Goal: Task Accomplishment & Management: Manage account settings

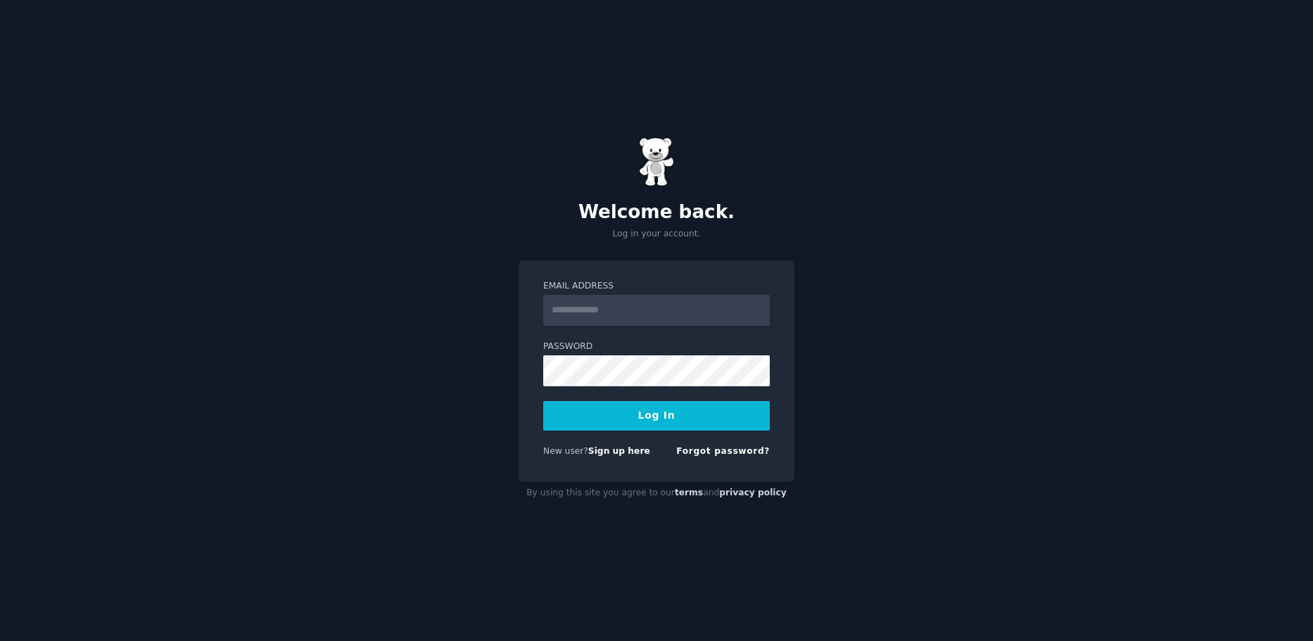
type input "**********"
click at [635, 421] on button "Log In" at bounding box center [656, 416] width 226 height 30
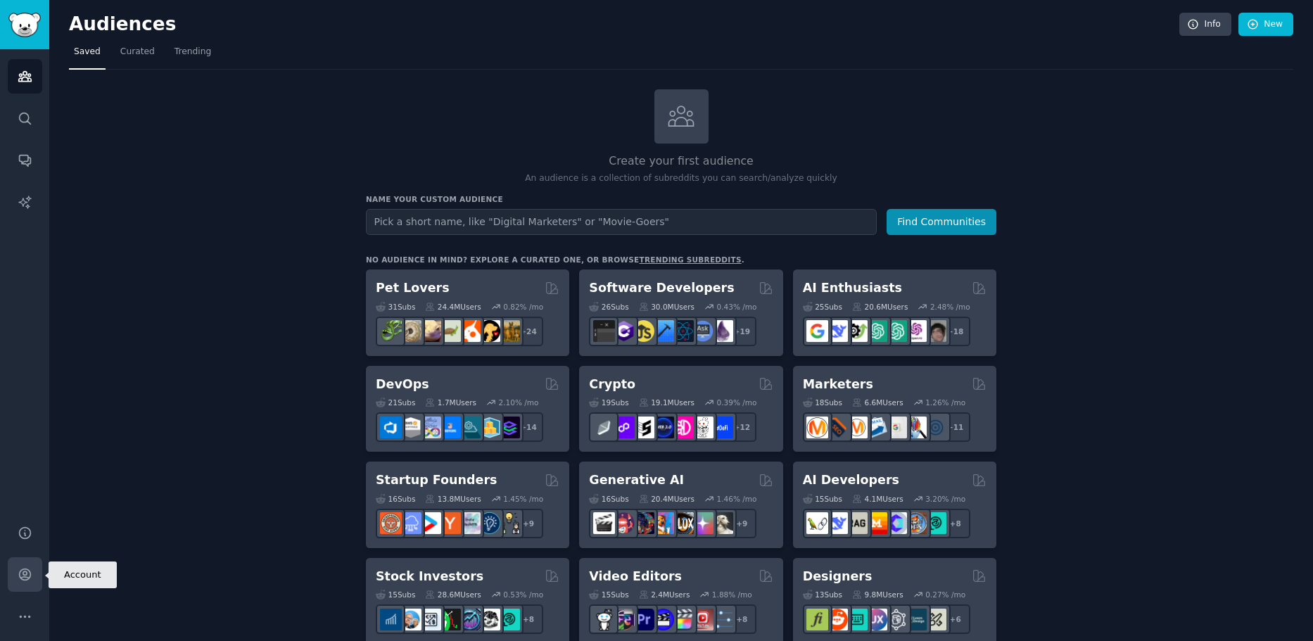
click at [22, 586] on link "Account" at bounding box center [25, 574] width 34 height 34
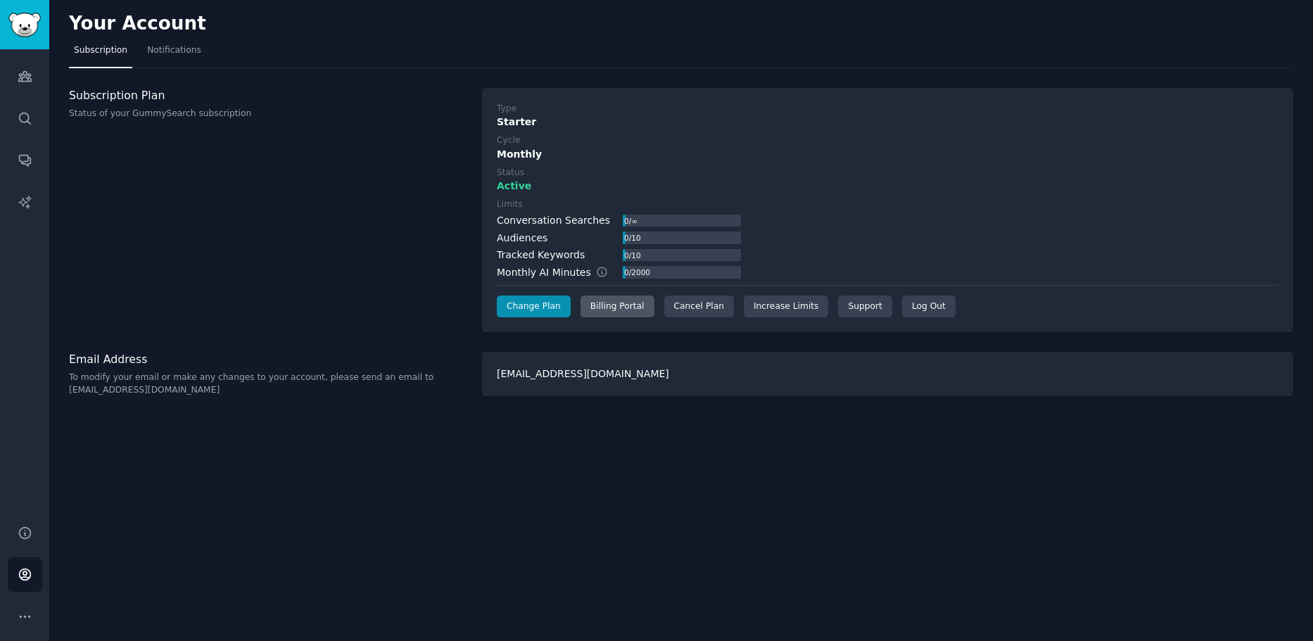
click at [617, 310] on div "Billing Portal" at bounding box center [617, 306] width 74 height 23
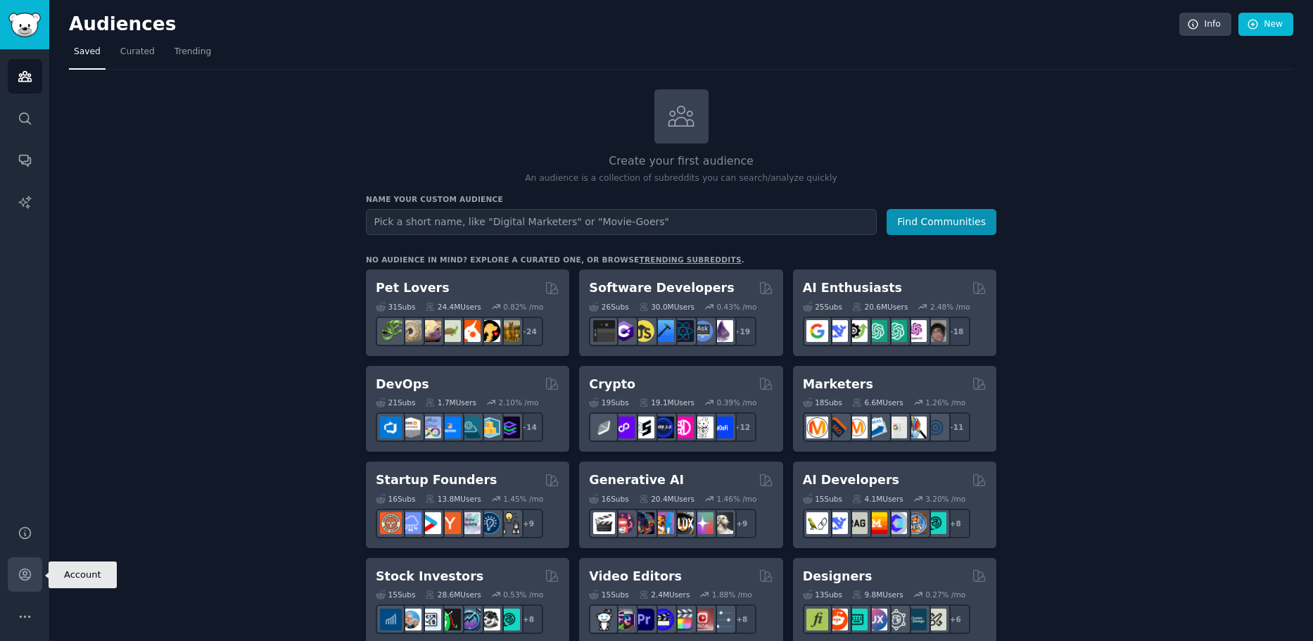
click at [31, 572] on icon "Sidebar" at bounding box center [25, 574] width 15 height 15
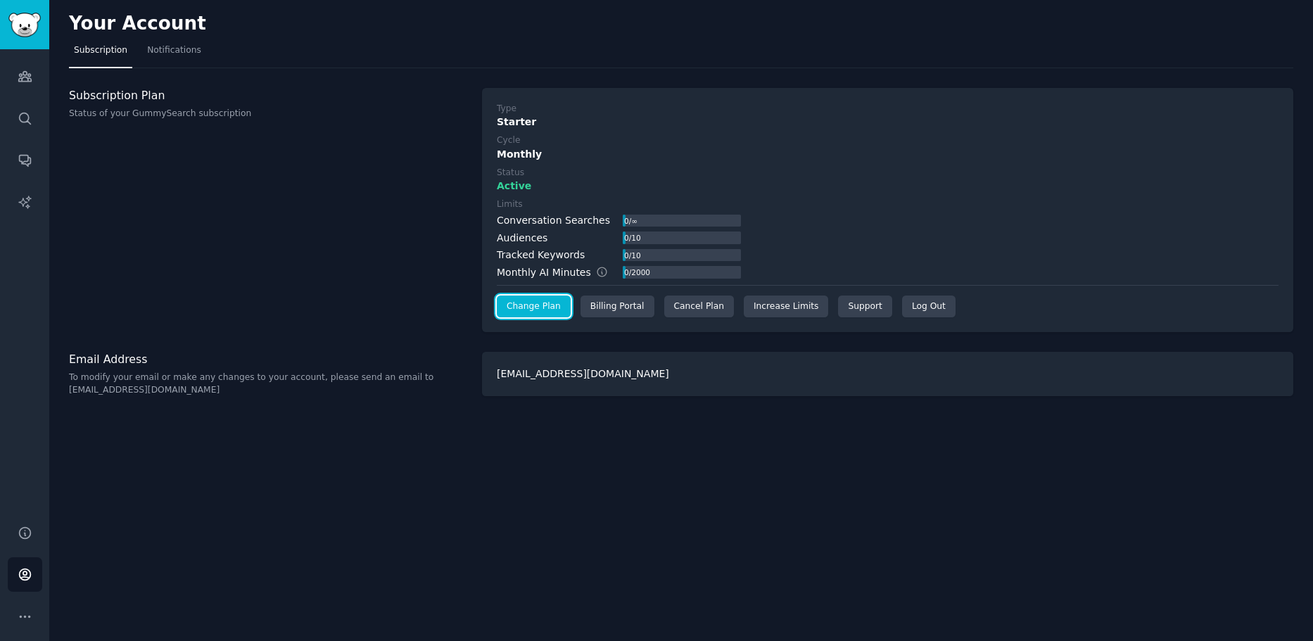
click at [544, 304] on link "Change Plan" at bounding box center [534, 306] width 74 height 23
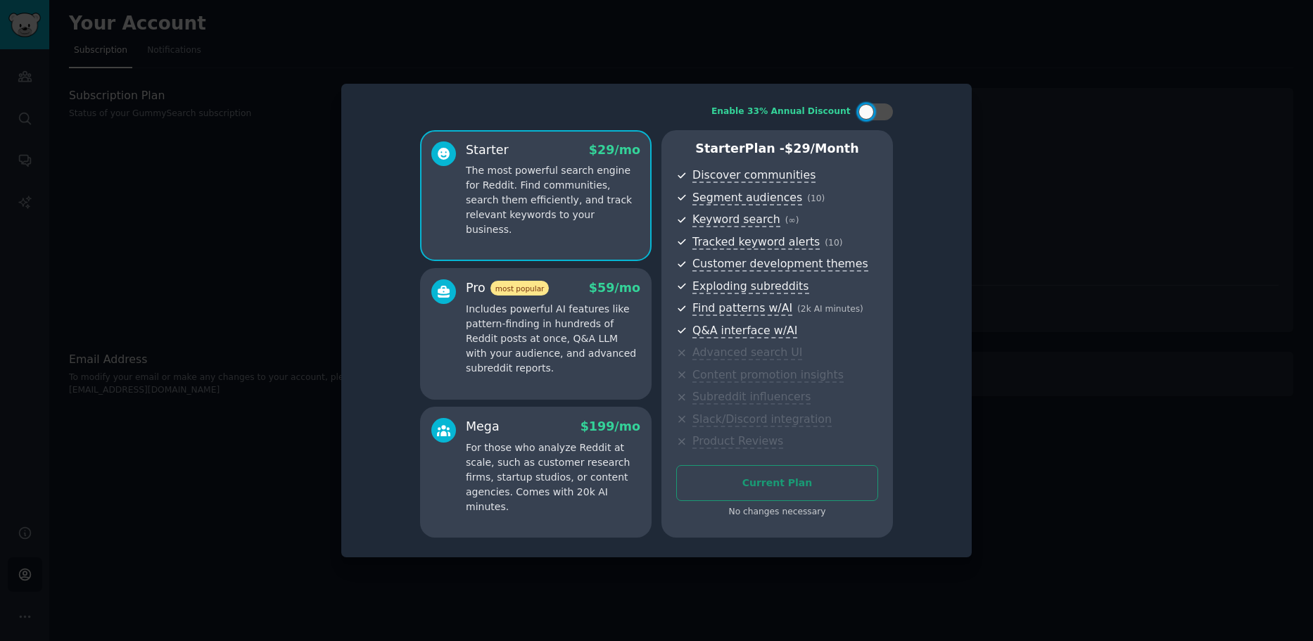
click at [1066, 345] on div at bounding box center [656, 320] width 1313 height 641
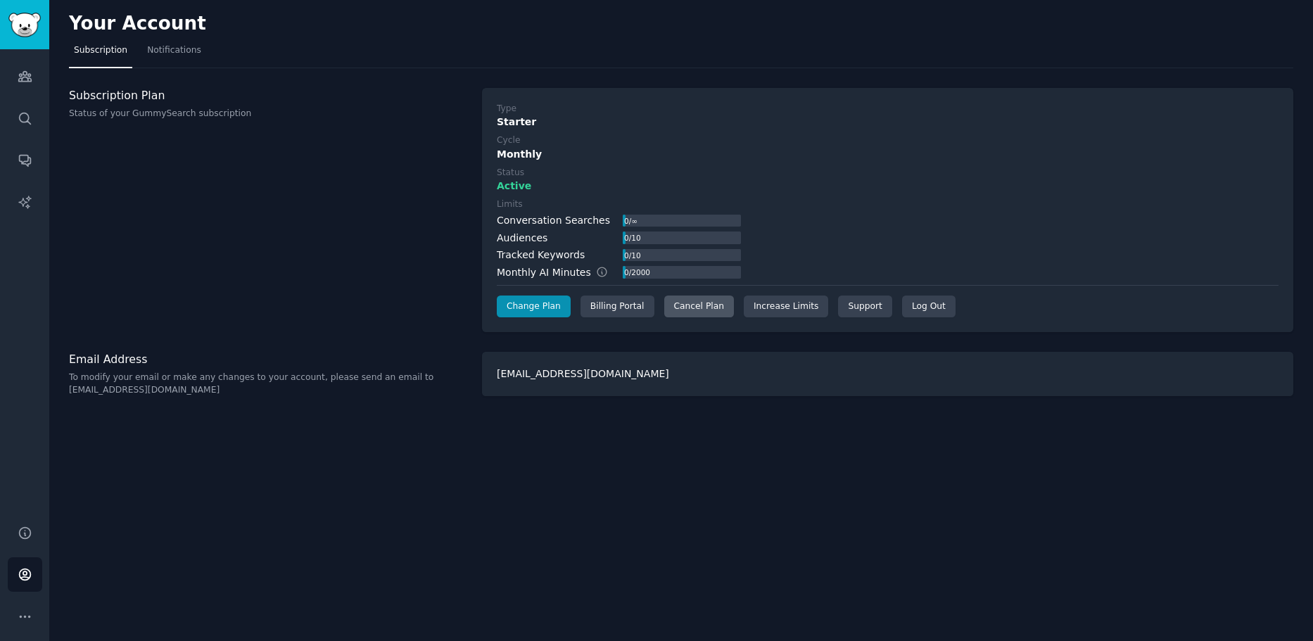
click at [702, 304] on div "Cancel Plan" at bounding box center [699, 306] width 70 height 23
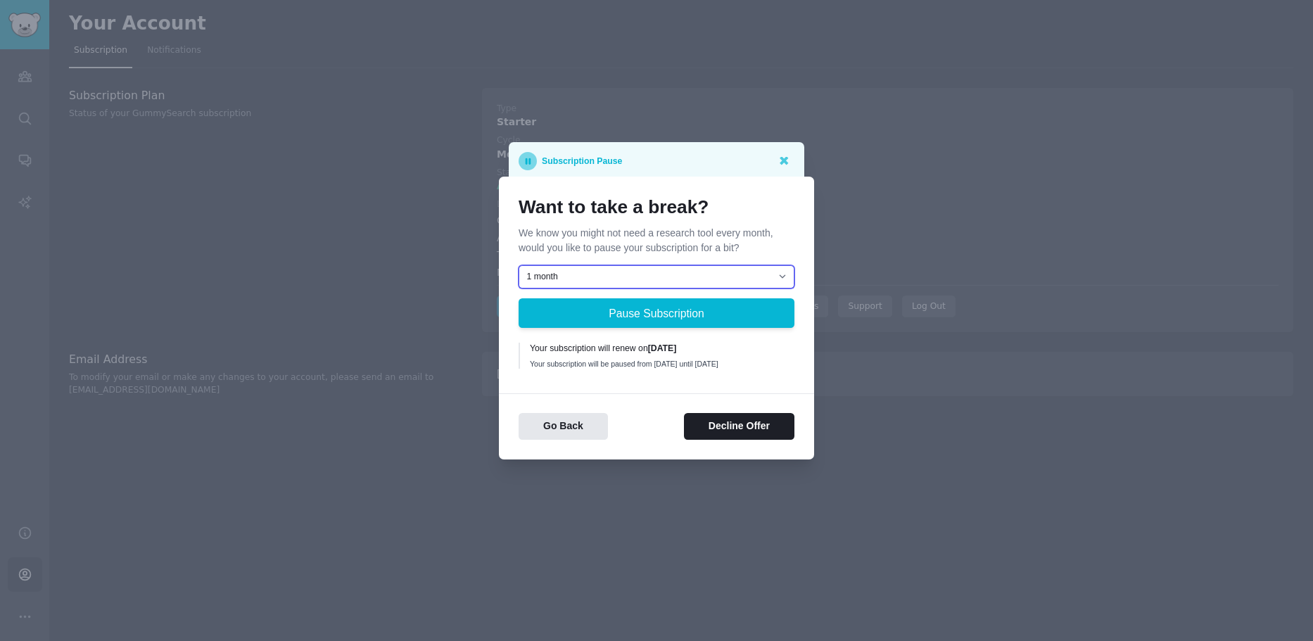
click at [789, 273] on select "1 month 2 months 3 months Choose a custom date to resume" at bounding box center [656, 277] width 276 height 24
click at [669, 386] on div "Want to take a break? We know you might not need a research tool every month, w…" at bounding box center [656, 318] width 315 height 283
click at [751, 435] on button "Decline Offer" at bounding box center [739, 426] width 110 height 27
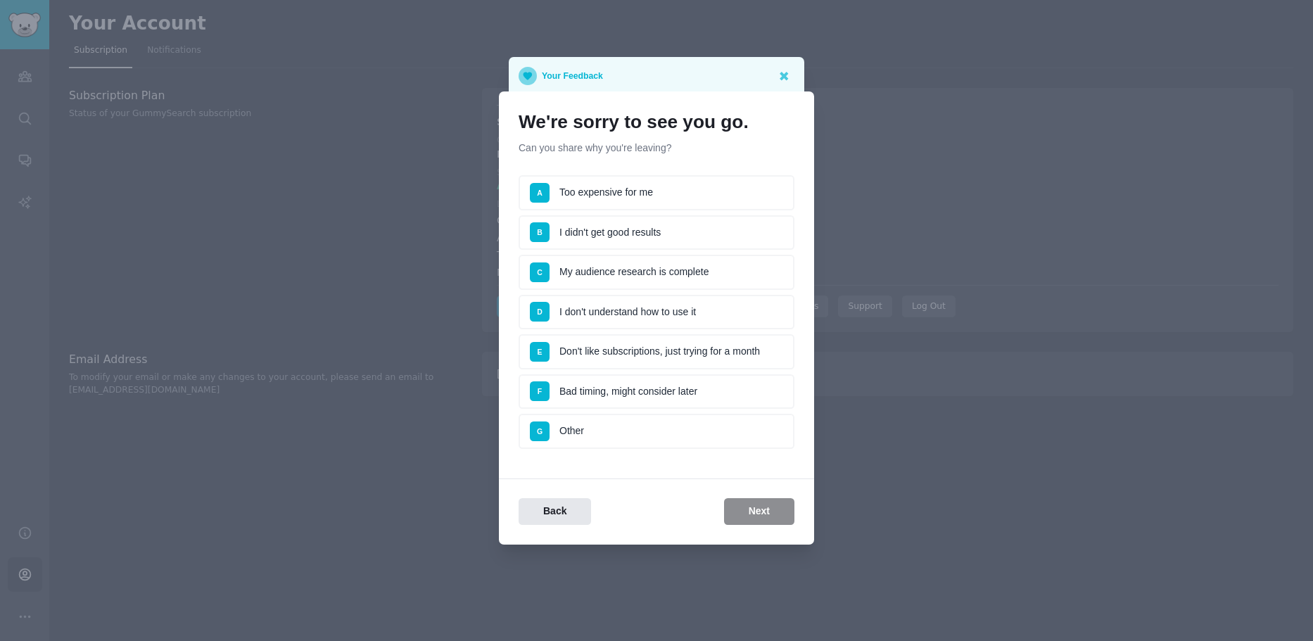
click at [702, 448] on li "G Other" at bounding box center [656, 431] width 276 height 35
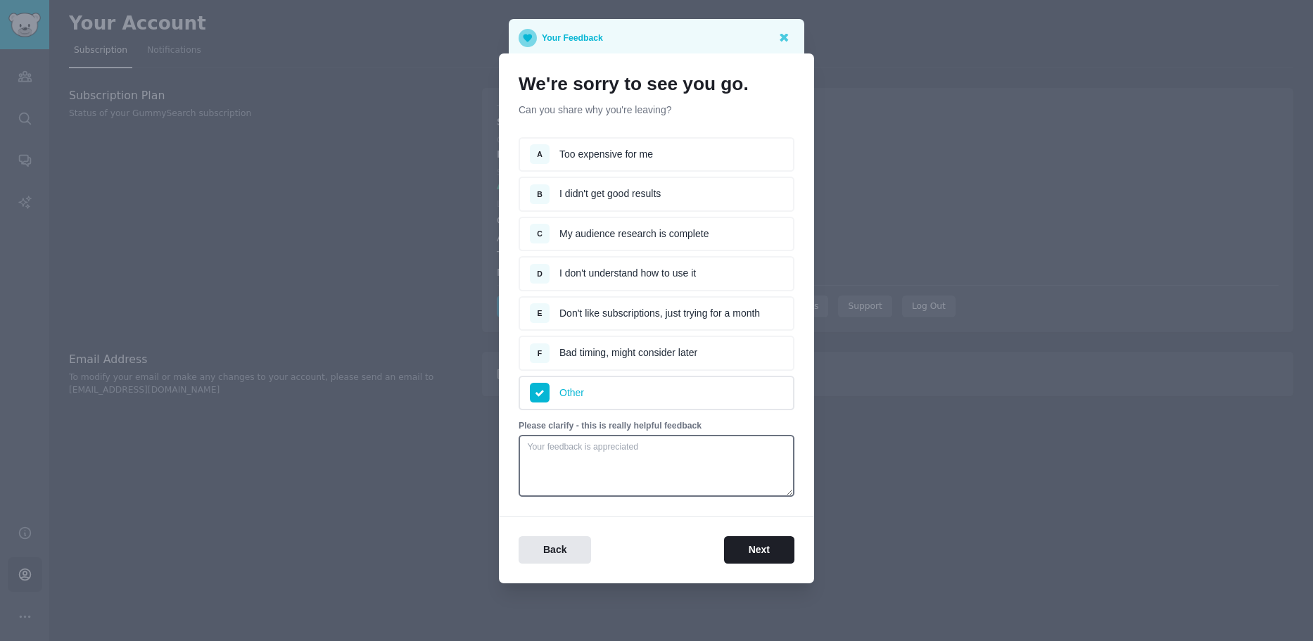
click at [757, 531] on div "Back Next" at bounding box center [656, 539] width 315 height 47
click at [758, 544] on button "Next" at bounding box center [759, 549] width 70 height 27
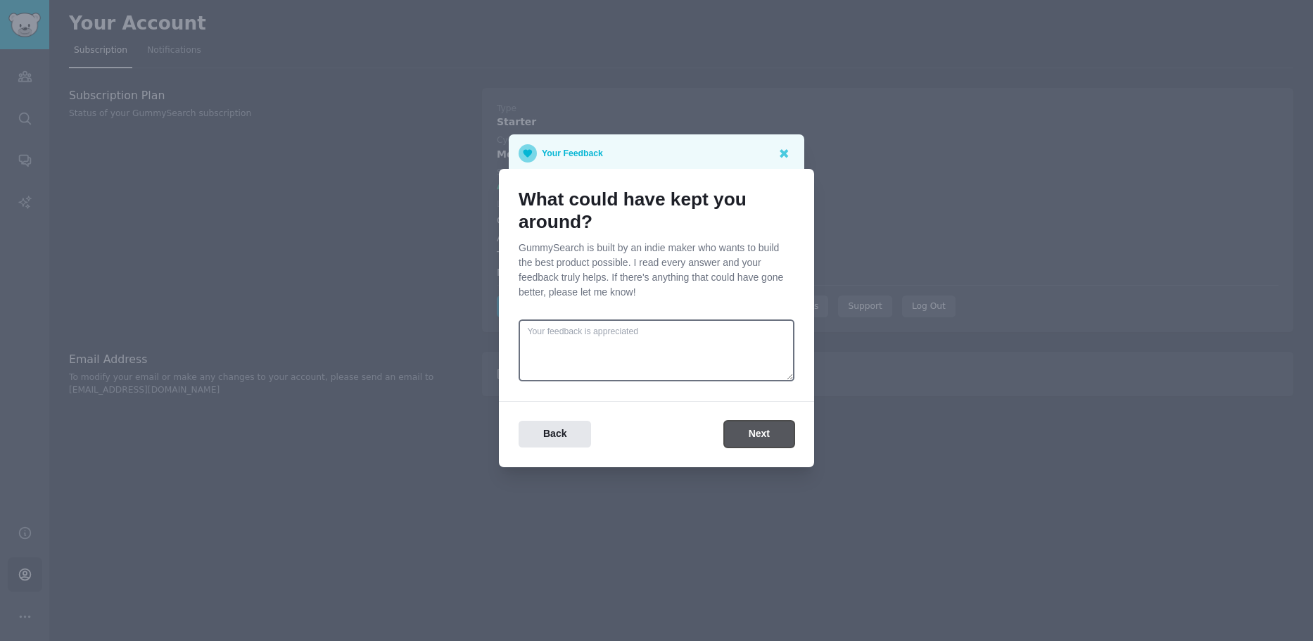
click at [770, 439] on button "Next" at bounding box center [759, 434] width 70 height 27
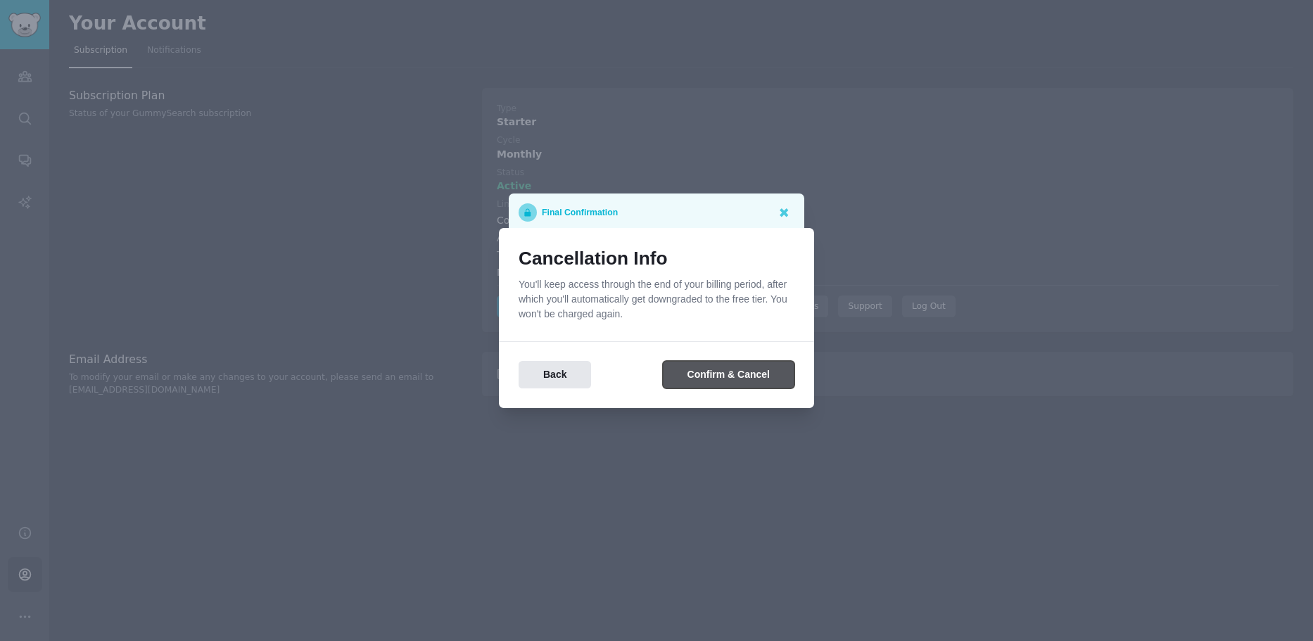
click at [727, 374] on button "Confirm & Cancel" at bounding box center [729, 374] width 132 height 27
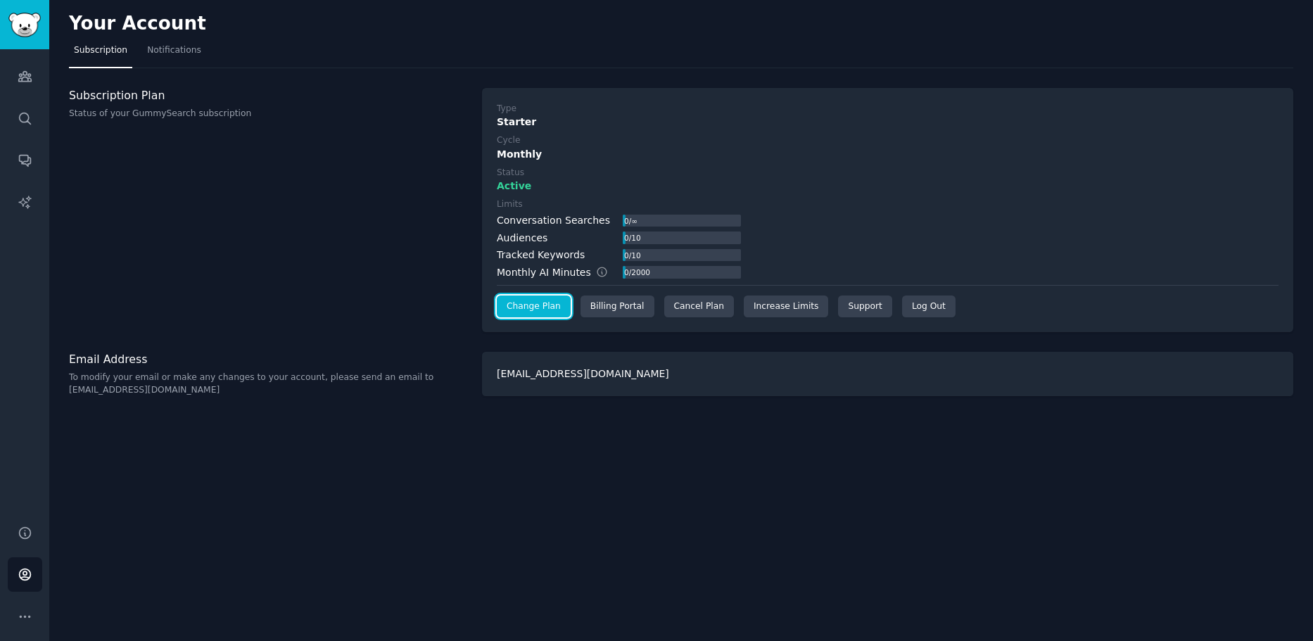
click at [516, 308] on link "Change Plan" at bounding box center [534, 306] width 74 height 23
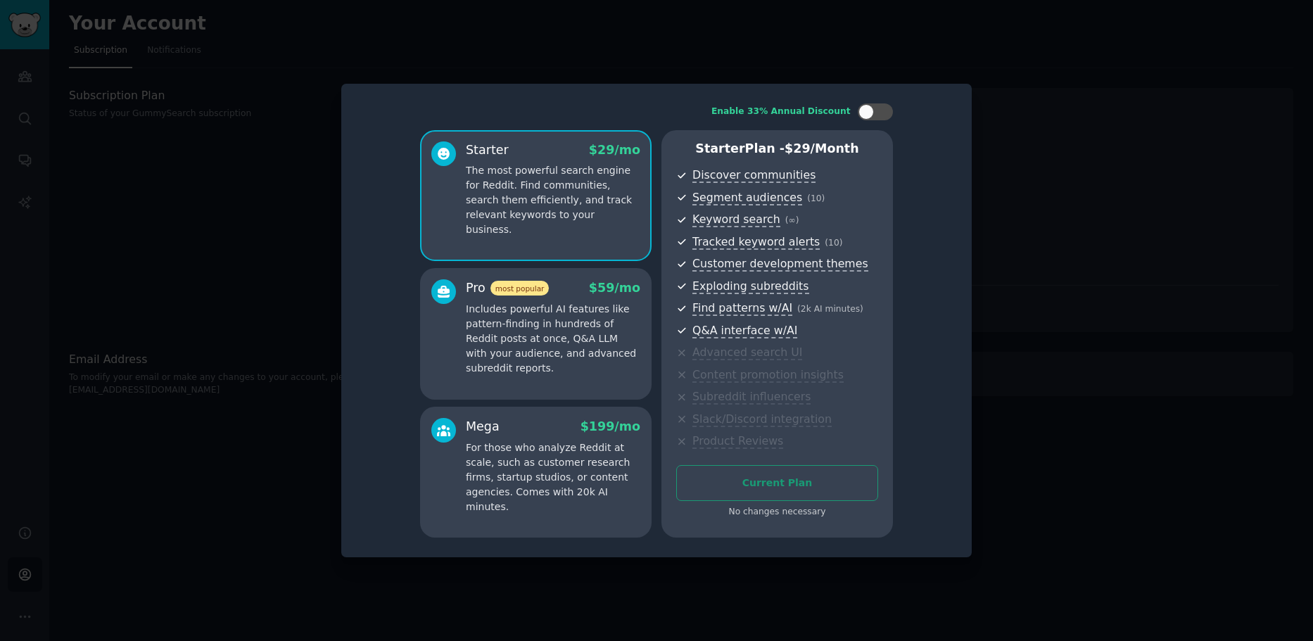
click at [1004, 317] on div at bounding box center [656, 320] width 1313 height 641
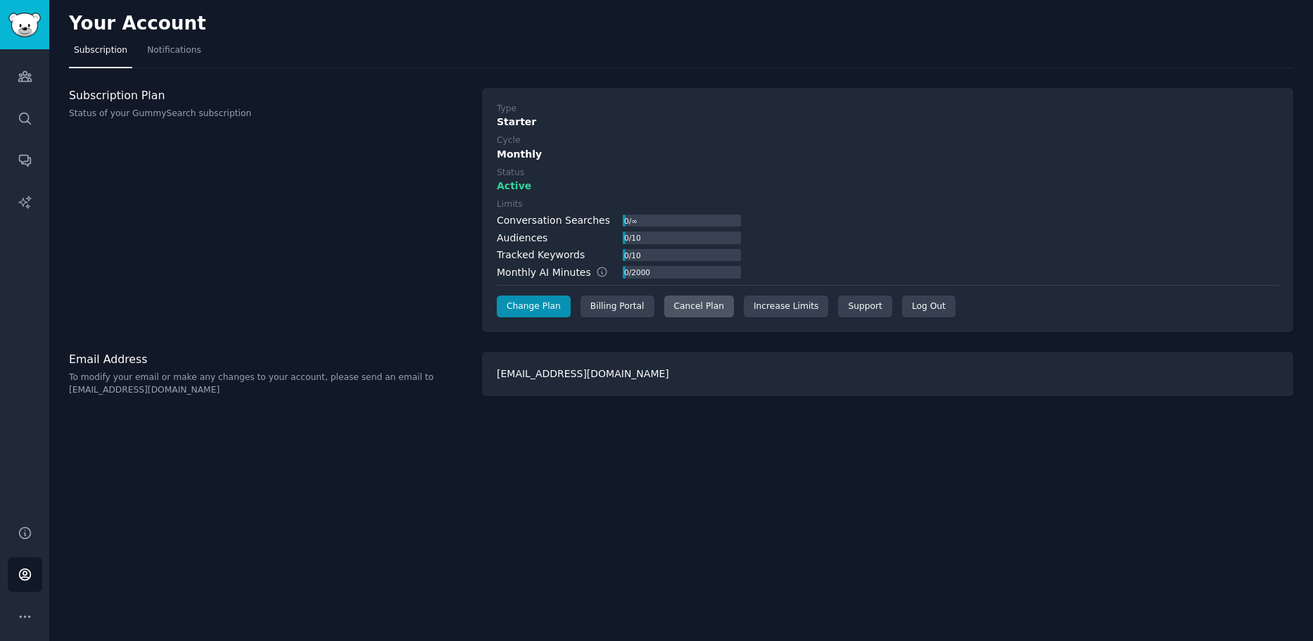
click at [679, 313] on div "Cancel Plan" at bounding box center [699, 306] width 70 height 23
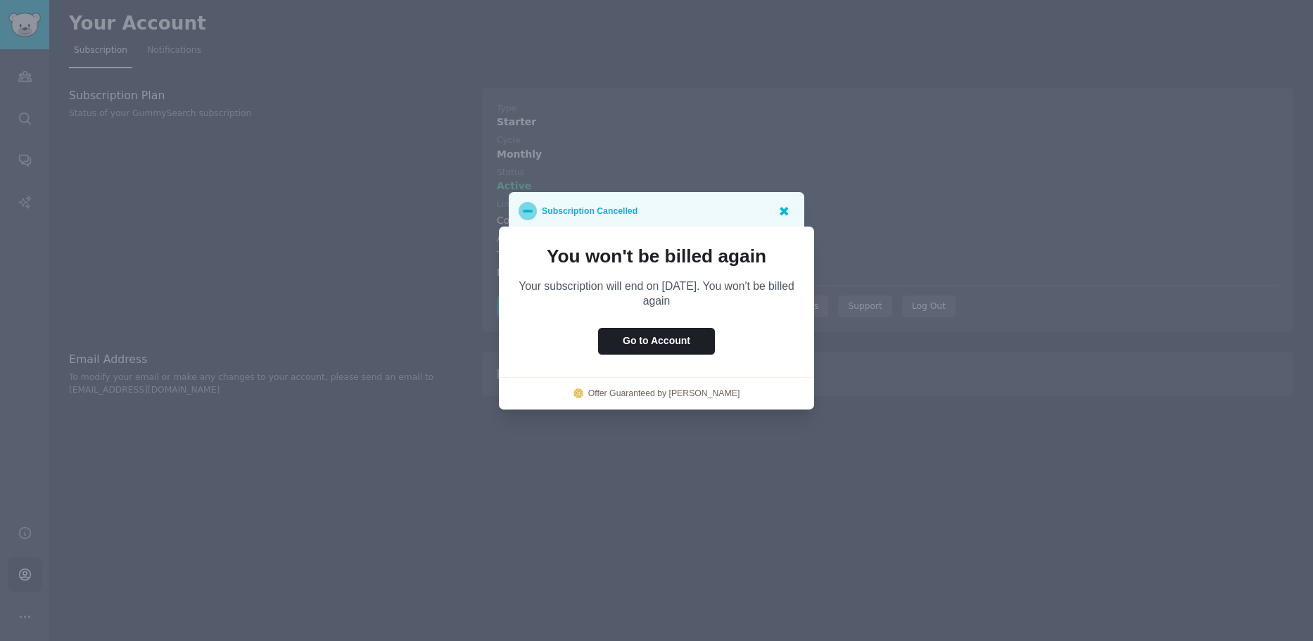
click at [791, 207] on div at bounding box center [783, 211] width 18 height 18
